Goal: Task Accomplishment & Management: Manage account settings

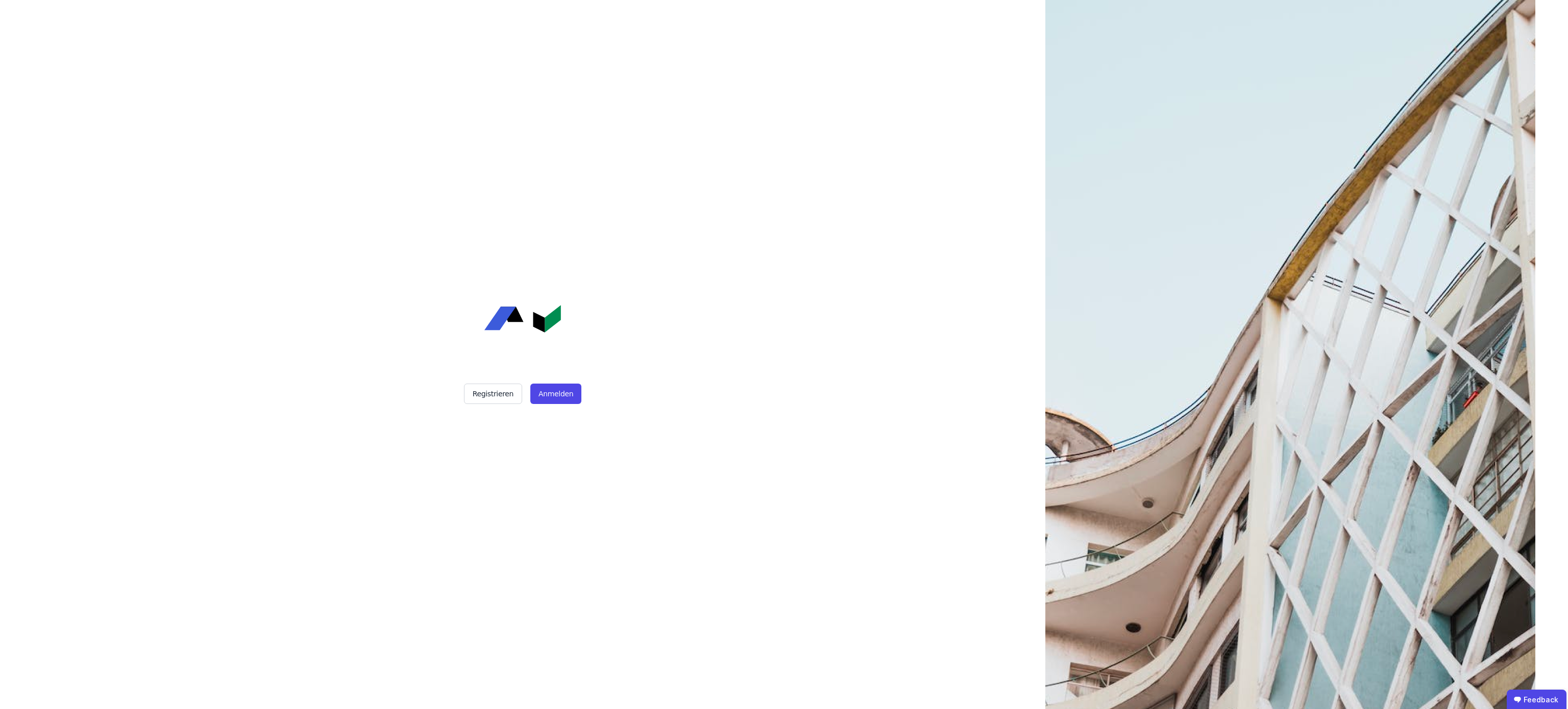
click at [560, 409] on div "Registrieren Anmelden" at bounding box center [523, 354] width 255 height 709
click at [559, 393] on button "Anmelden" at bounding box center [556, 394] width 51 height 20
